Goal: Information Seeking & Learning: Compare options

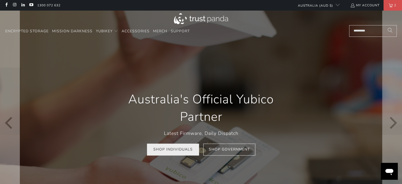
click at [186, 150] on link "Shop Individuals" at bounding box center [173, 149] width 52 height 12
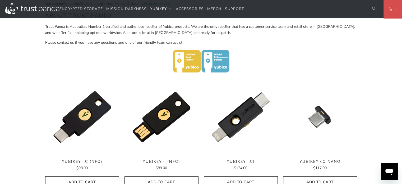
scroll to position [208, 0]
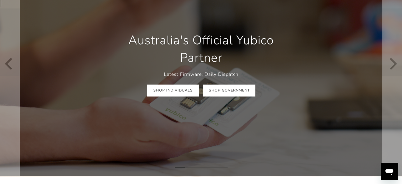
click at [223, 91] on link "Shop Government" at bounding box center [229, 91] width 52 height 12
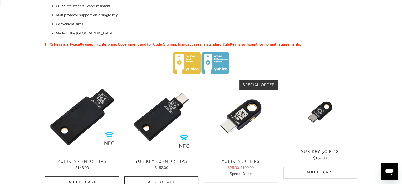
scroll to position [139, 0]
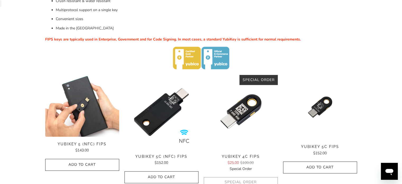
click at [95, 107] on img at bounding box center [82, 106] width 74 height 62
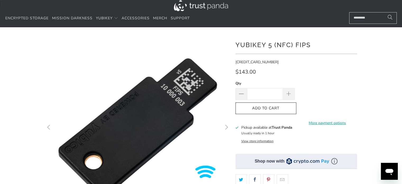
scroll to position [14, 0]
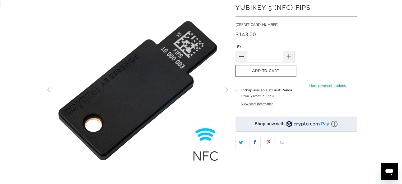
scroll to position [49, 0]
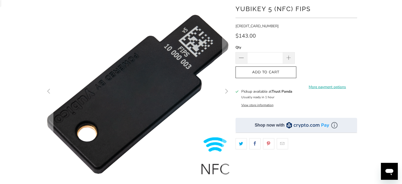
click at [137, 76] on img at bounding box center [137, 93] width 211 height 211
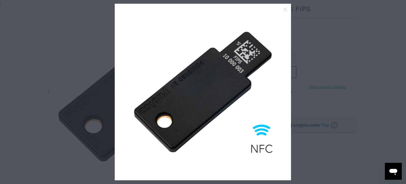
click at [332, 37] on div at bounding box center [203, 92] width 406 height 184
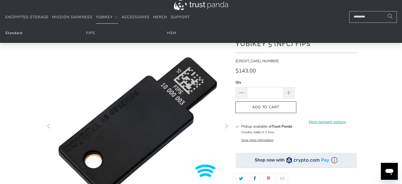
click at [20, 32] on link "Standard" at bounding box center [13, 32] width 17 height 5
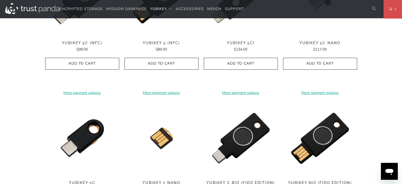
scroll to position [329, 0]
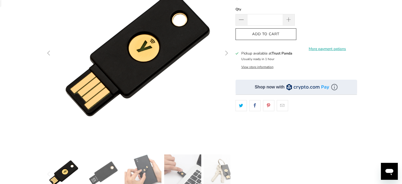
click at [105, 171] on img at bounding box center [103, 172] width 37 height 37
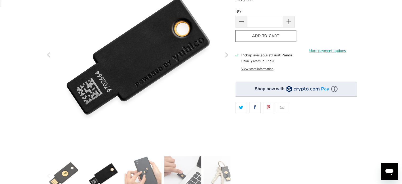
scroll to position [87, 0]
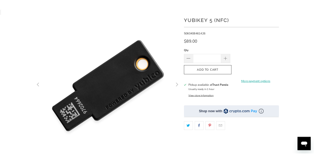
scroll to position [31, 0]
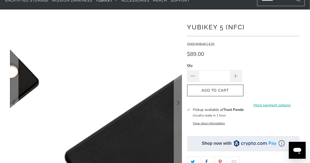
click at [158, 44] on img at bounding box center [141, 154] width 317 height 317
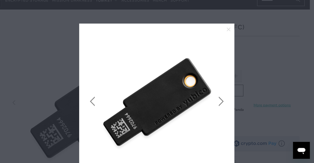
drag, startPoint x: 178, startPoint y: 77, endPoint x: 200, endPoint y: 51, distance: 33.9
click at [200, 51] on img at bounding box center [156, 100] width 139 height 139
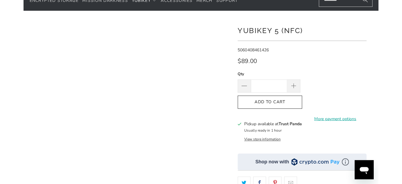
scroll to position [48, 0]
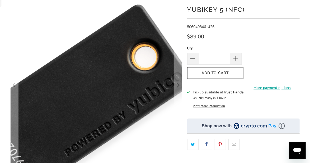
click at [128, 65] on img at bounding box center [68, 102] width 317 height 317
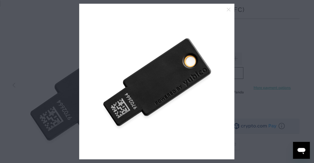
click at [260, 69] on div at bounding box center [157, 81] width 314 height 163
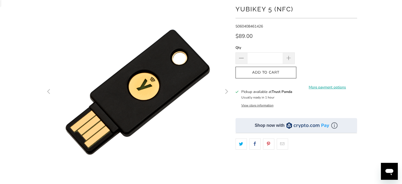
click at [147, 81] on img at bounding box center [133, 96] width 270 height 270
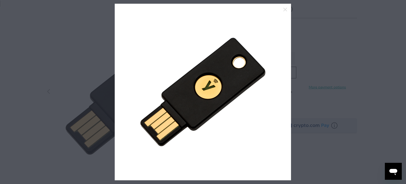
scroll to position [48, 0]
